Goal: Information Seeking & Learning: Learn about a topic

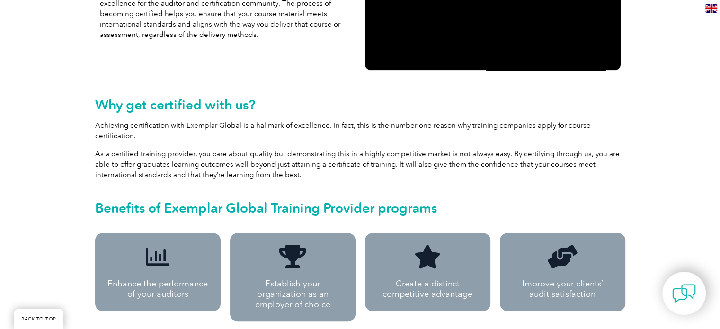
scroll to position [47, 0]
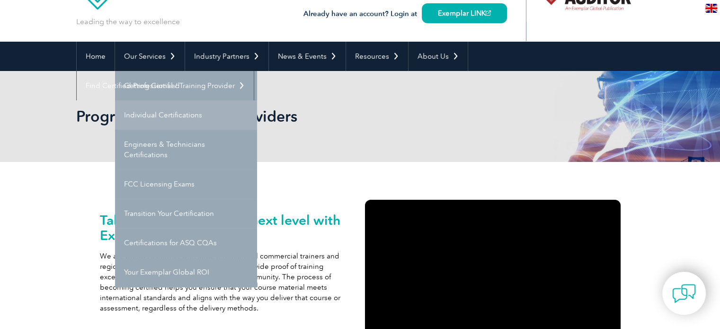
click at [180, 116] on link "Individual Certifications" at bounding box center [186, 114] width 142 height 29
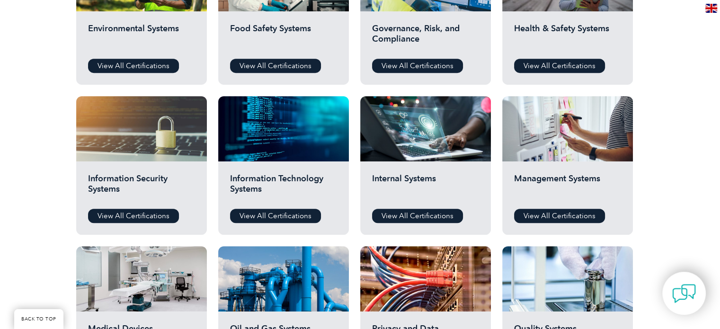
scroll to position [397, 0]
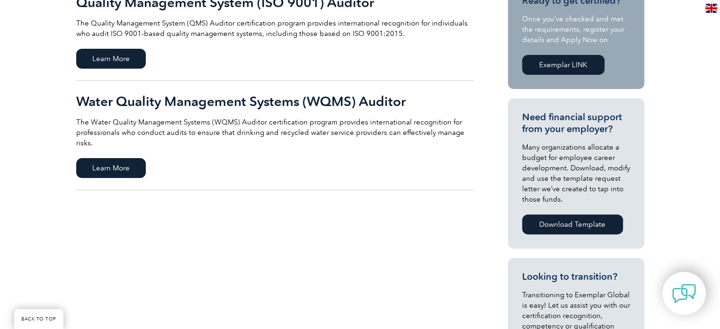
scroll to position [142, 0]
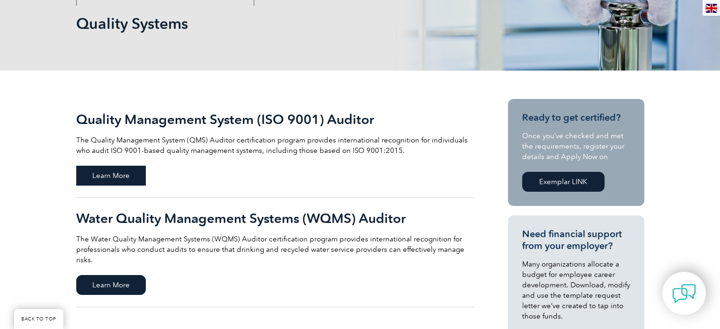
click at [104, 179] on span "Learn More" at bounding box center [111, 176] width 70 height 20
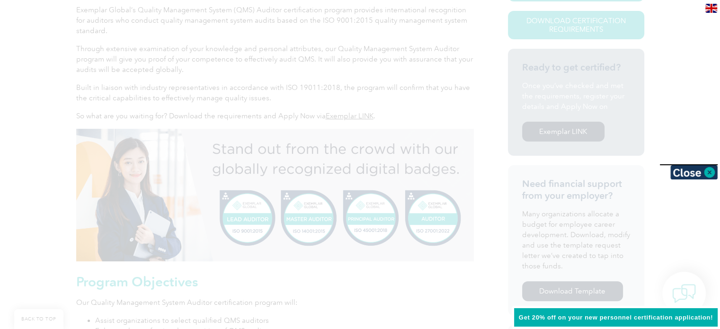
scroll to position [263, 0]
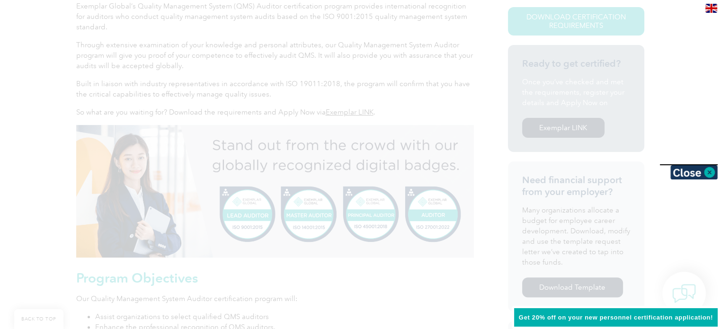
click at [373, 181] on div at bounding box center [360, 164] width 720 height 329
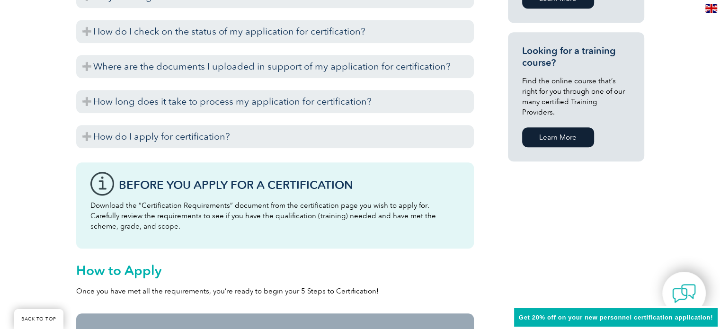
scroll to position [548, 0]
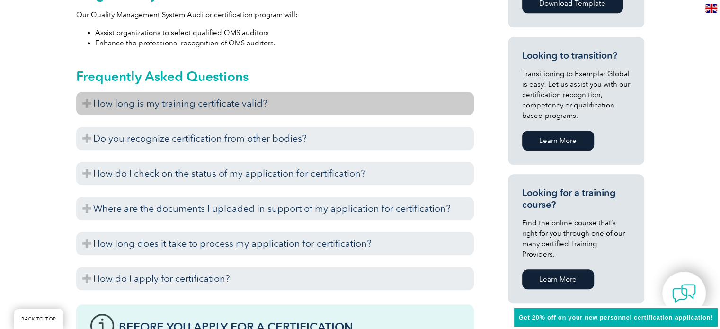
click at [270, 102] on h3 "How long is my training certificate valid?" at bounding box center [275, 103] width 398 height 23
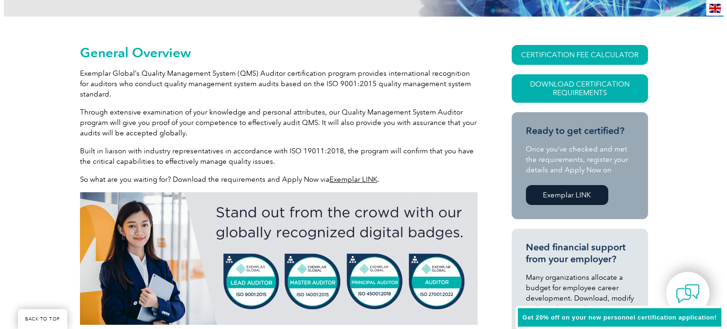
scroll to position [185, 0]
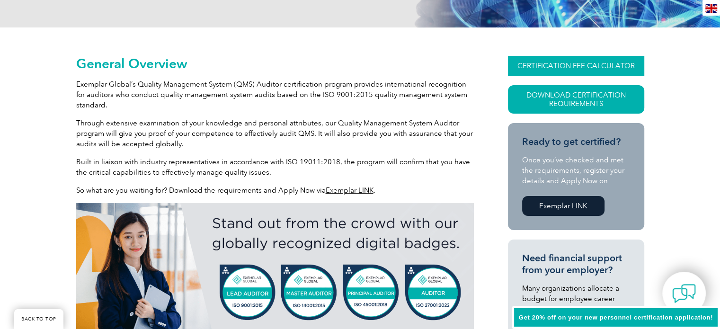
click at [566, 70] on link "CERTIFICATION FEE CALCULATOR" at bounding box center [576, 66] width 136 height 20
